Goal: Information Seeking & Learning: Learn about a topic

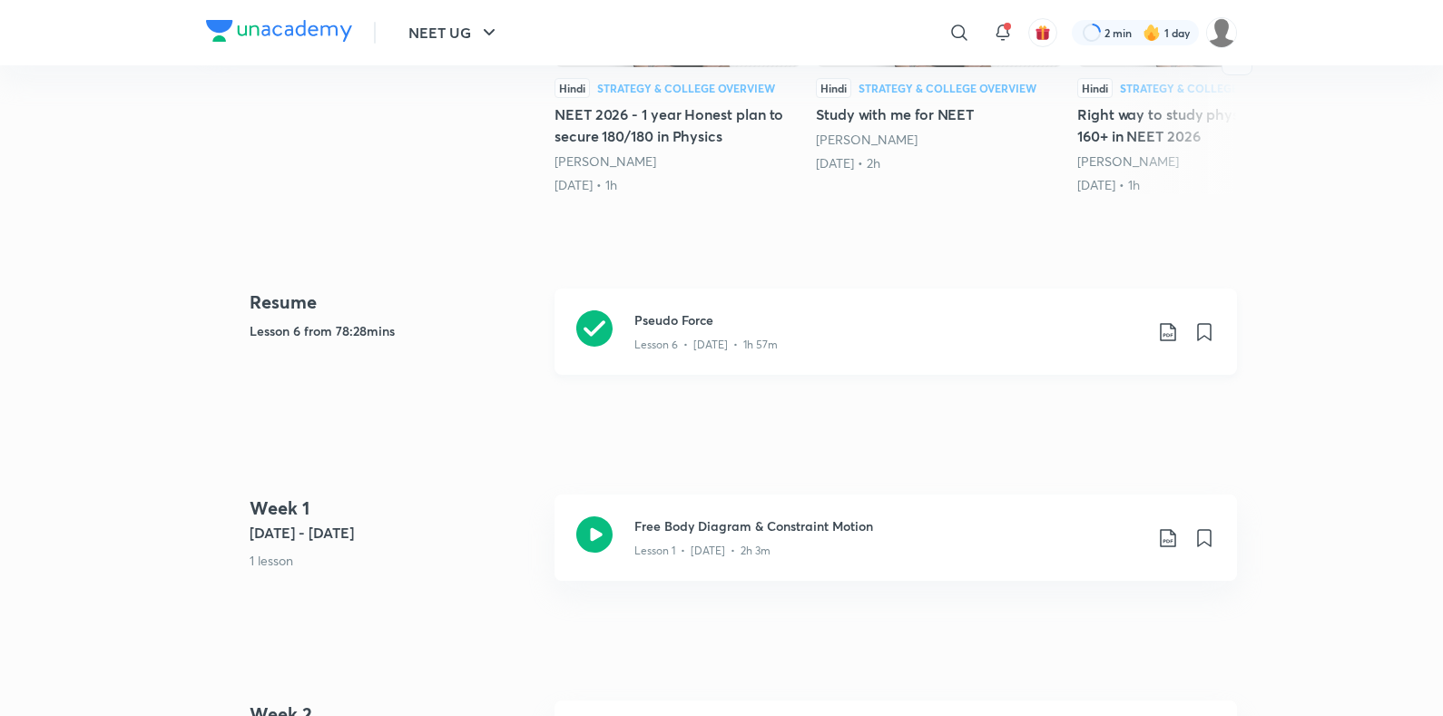
click at [657, 289] on div "Pseudo Force Lesson 6 • [DATE] • 1h 57m" at bounding box center [896, 332] width 683 height 86
click at [642, 310] on h3 "Pseudo Force" at bounding box center [888, 319] width 508 height 19
